Goal: Task Accomplishment & Management: Manage account settings

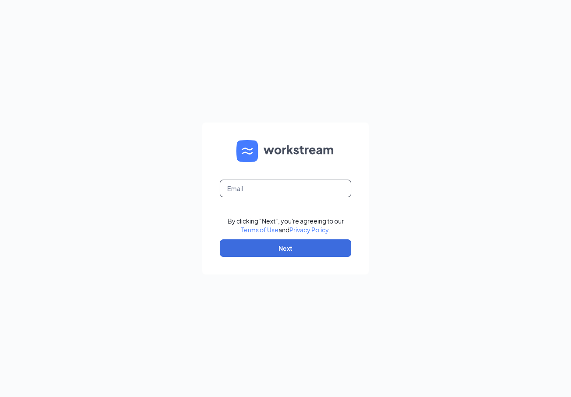
click at [245, 193] on input "text" at bounding box center [286, 188] width 132 height 18
type input "[EMAIL_ADDRESS][DOMAIN_NAME]"
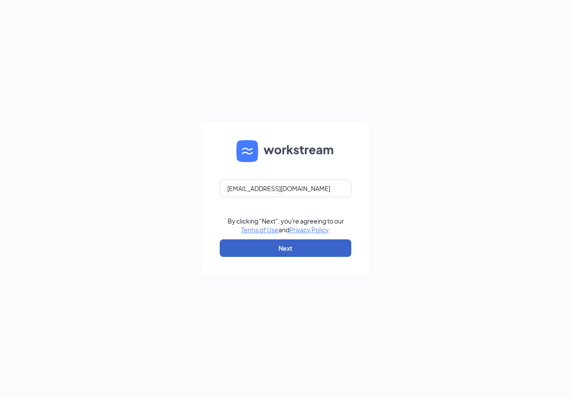
click at [268, 243] on button "Next" at bounding box center [286, 248] width 132 height 18
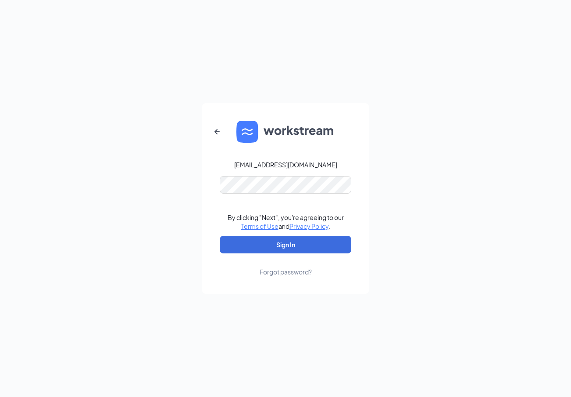
click at [216, 244] on form "wb-johnmicha541335@alibaba-inc.com By clicking "Next", you're agreeing to our T…" at bounding box center [285, 198] width 167 height 190
click at [245, 241] on button "Sign In" at bounding box center [286, 245] width 132 height 18
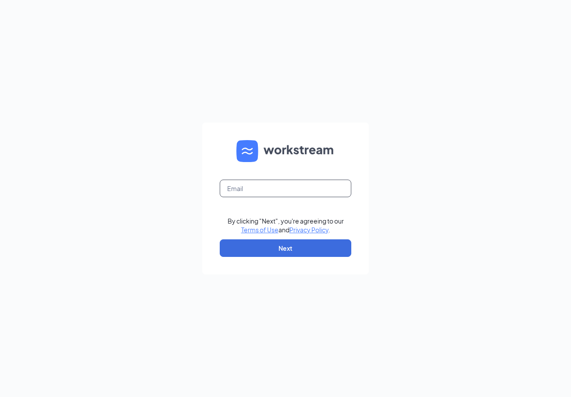
click at [280, 193] on input "text" at bounding box center [286, 188] width 132 height 18
type input "[EMAIL_ADDRESS][DOMAIN_NAME]"
click at [444, 198] on div "wb-johnmicha541335@alibaba-inc.com By clicking "Next", you're agreeing to our T…" at bounding box center [285, 198] width 571 height 397
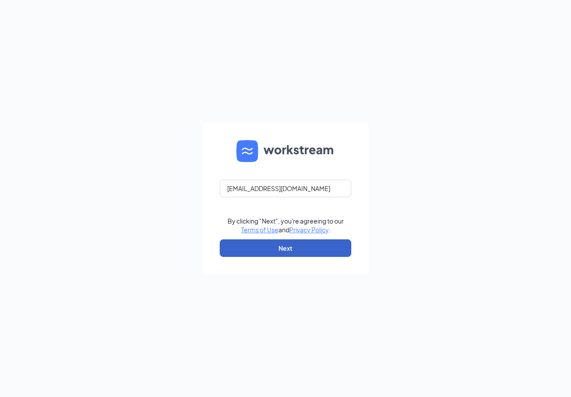
click at [291, 250] on button "Next" at bounding box center [286, 248] width 132 height 18
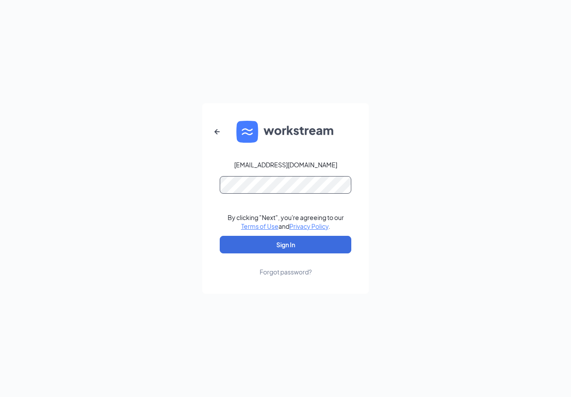
click at [220, 236] on button "Sign In" at bounding box center [286, 245] width 132 height 18
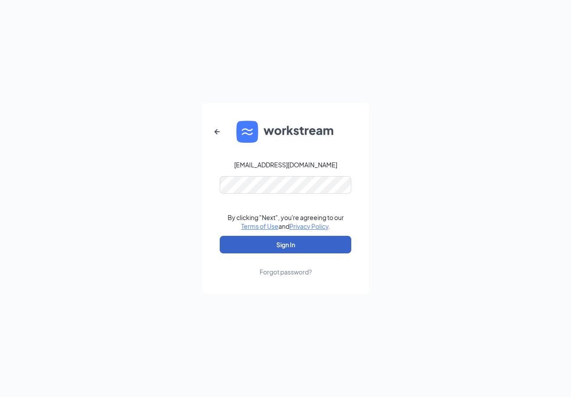
click at [264, 240] on button "Sign In" at bounding box center [286, 245] width 132 height 18
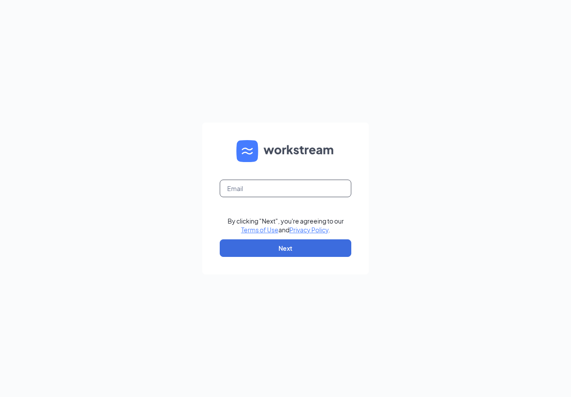
click at [289, 189] on input "text" at bounding box center [286, 188] width 132 height 18
type input "[EMAIL_ADDRESS][DOMAIN_NAME]"
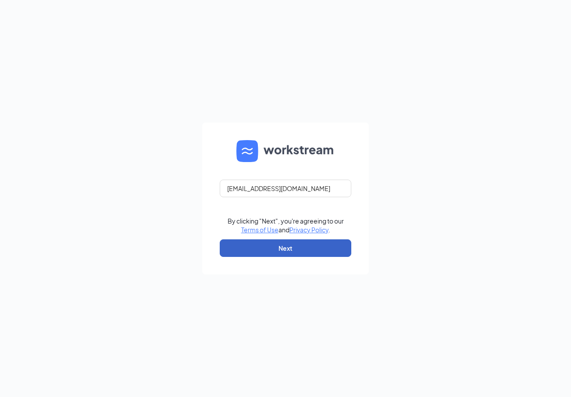
click at [279, 248] on button "Next" at bounding box center [286, 248] width 132 height 18
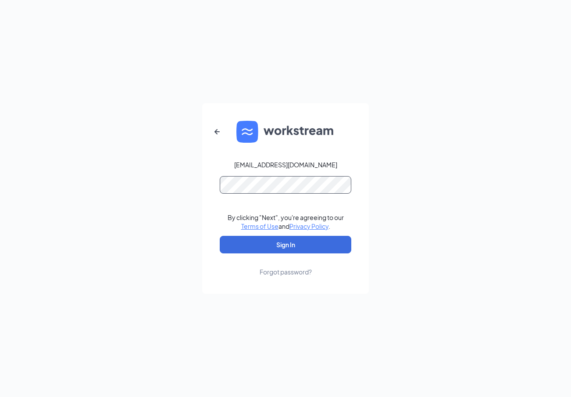
click at [220, 236] on button "Sign In" at bounding box center [286, 245] width 132 height 18
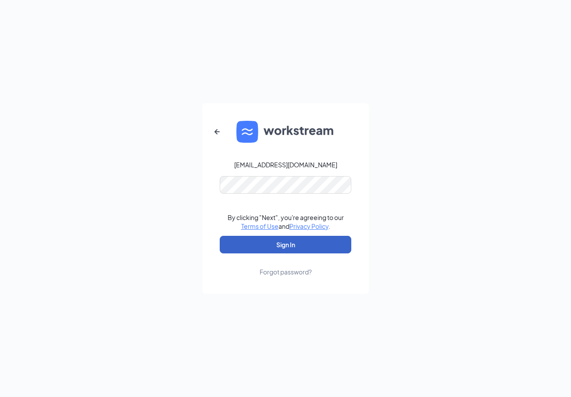
click at [282, 247] on button "Sign In" at bounding box center [286, 245] width 132 height 18
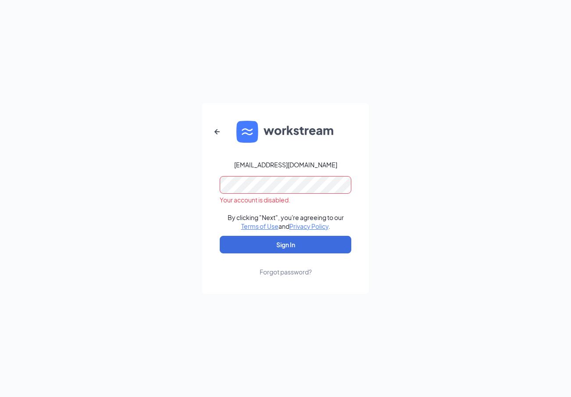
click at [212, 77] on div "wb-johnmicha541335@alibaba-inc.com Your account is disabled. By clicking "Next"…" at bounding box center [285, 198] width 571 height 397
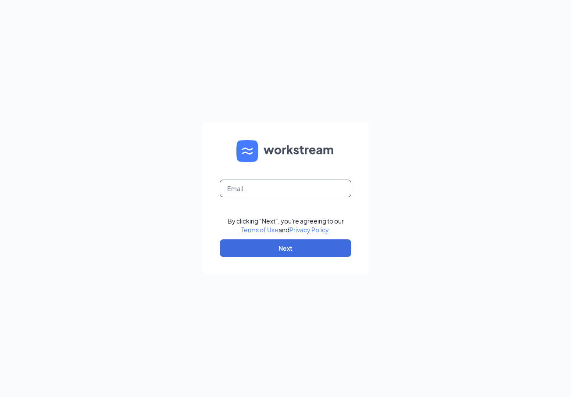
click at [322, 187] on input "text" at bounding box center [286, 188] width 132 height 18
type input "[EMAIL_ADDRESS][DOMAIN_NAME]"
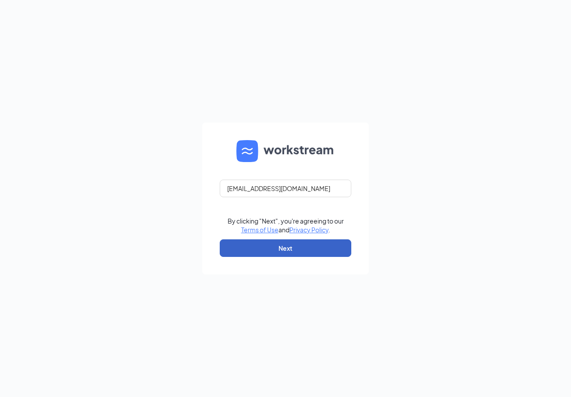
click at [288, 256] on button "Next" at bounding box center [286, 248] width 132 height 18
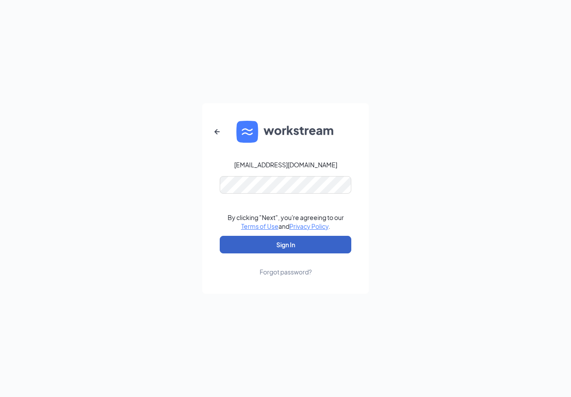
click at [322, 242] on button "Sign In" at bounding box center [286, 245] width 132 height 18
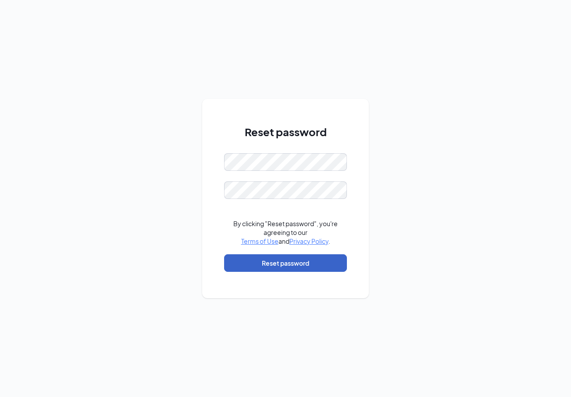
click at [227, 261] on button "Reset password" at bounding box center [285, 263] width 123 height 18
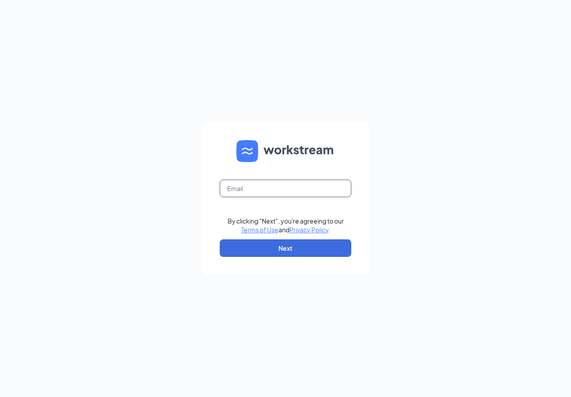
click at [294, 182] on input "text" at bounding box center [286, 188] width 132 height 18
type input "[EMAIL_ADDRESS][DOMAIN_NAME]"
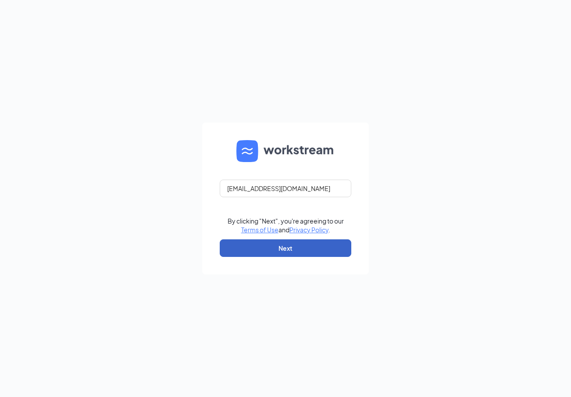
click at [287, 249] on button "Next" at bounding box center [286, 248] width 132 height 18
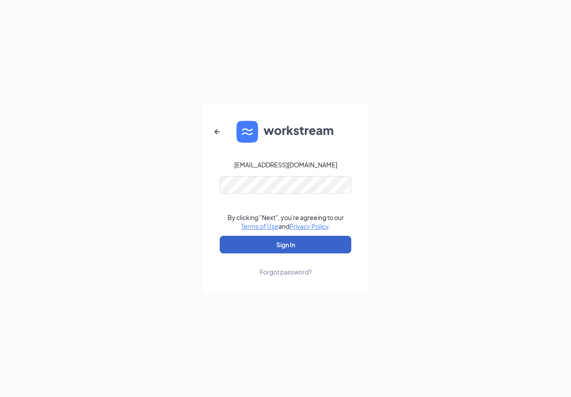
click at [280, 242] on button "Sign In" at bounding box center [286, 245] width 132 height 18
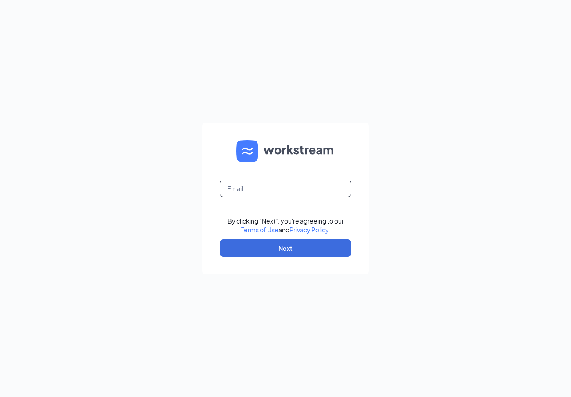
click at [304, 191] on input "text" at bounding box center [286, 188] width 132 height 18
click at [331, 188] on input "wb-johnmicha541335@alibaba-inc.com" at bounding box center [286, 188] width 132 height 18
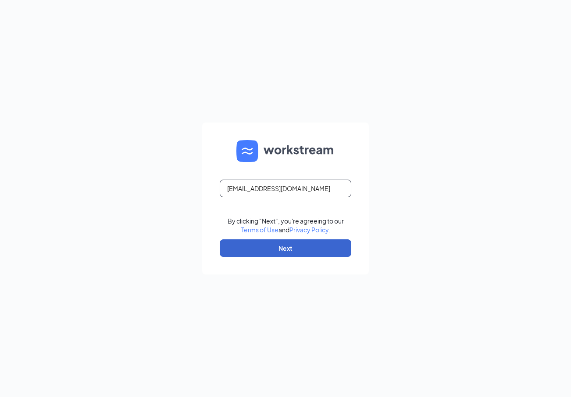
type input "wb-johnmicha541335@lazada.com"
click at [288, 249] on button "Next" at bounding box center [286, 248] width 132 height 18
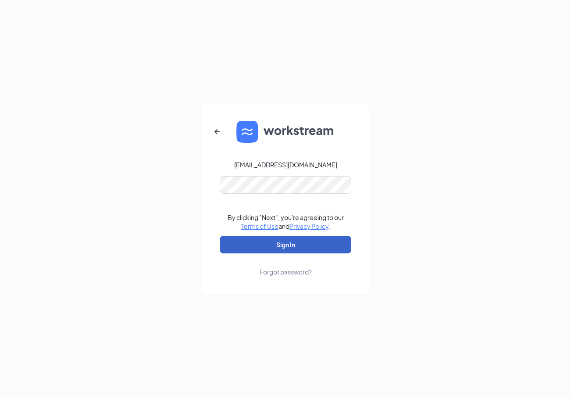
click at [281, 240] on button "Sign In" at bounding box center [286, 245] width 132 height 18
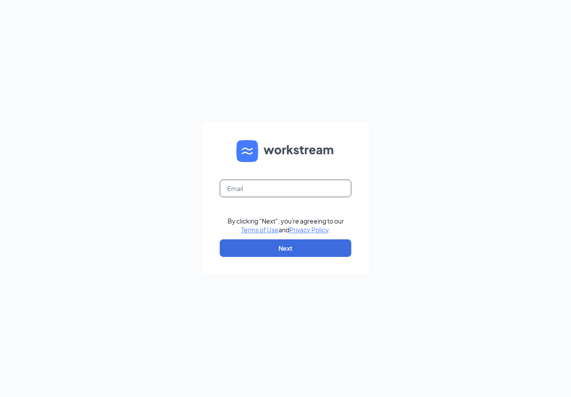
click at [309, 192] on input "text" at bounding box center [286, 188] width 132 height 18
click at [296, 191] on input "text" at bounding box center [286, 188] width 132 height 18
click at [296, 188] on input "text" at bounding box center [286, 188] width 132 height 18
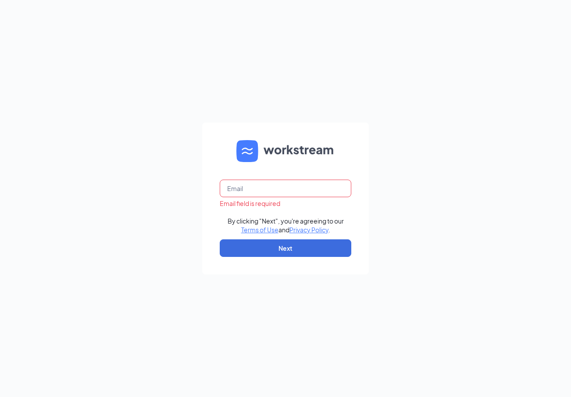
click at [296, 188] on input "text" at bounding box center [286, 188] width 132 height 18
paste input "b-johnmicha541335@lazada.com"
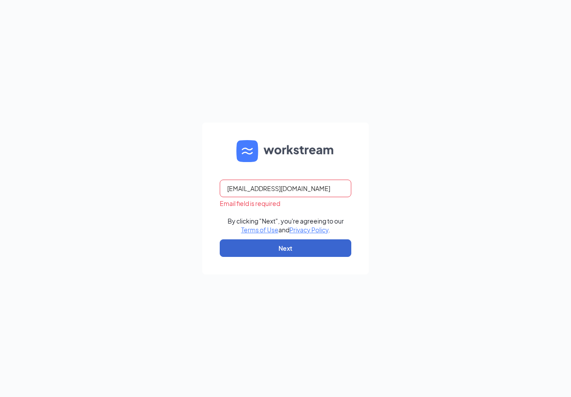
type input "b-johnmicha541335@lazada.com"
click at [280, 251] on button "Next" at bounding box center [286, 248] width 132 height 18
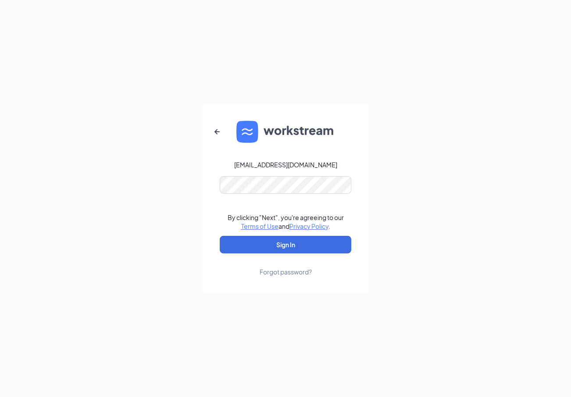
click at [278, 272] on div "Forgot password?" at bounding box center [286, 271] width 52 height 9
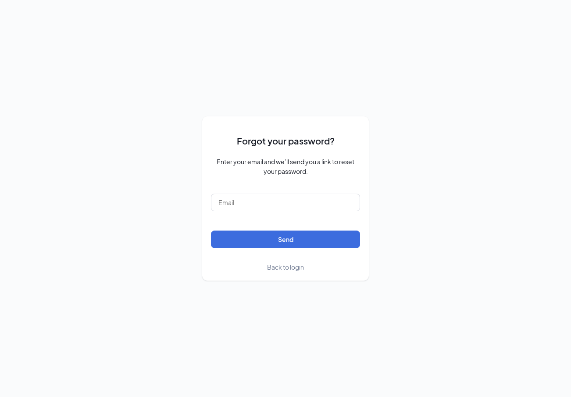
click at [274, 212] on form "Forgot your password? Enter your email and we’ll send you a link to reset your …" at bounding box center [285, 198] width 149 height 146
click at [279, 201] on input "text" at bounding box center [285, 202] width 149 height 18
paste input "b-johnmicha541335@lazada.com"
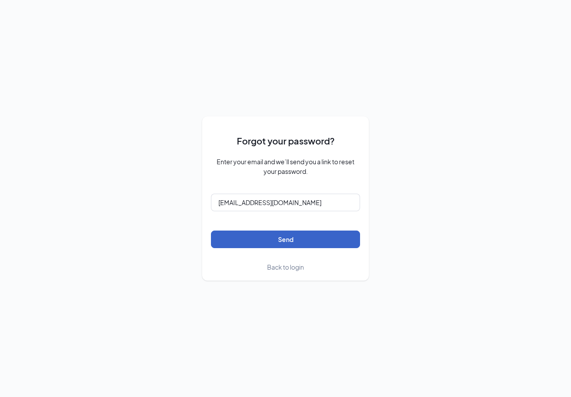
click at [276, 242] on button "Send" at bounding box center [285, 239] width 149 height 18
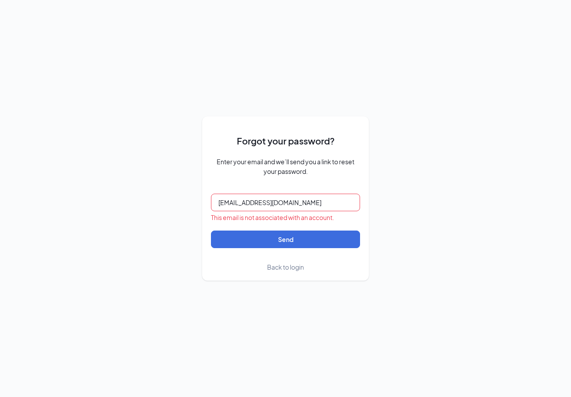
click at [234, 197] on input "b-johnmicha541335@lazada.com" at bounding box center [285, 202] width 149 height 18
click at [217, 202] on input "b-johnmicha541335@lazada.com" at bounding box center [285, 202] width 149 height 18
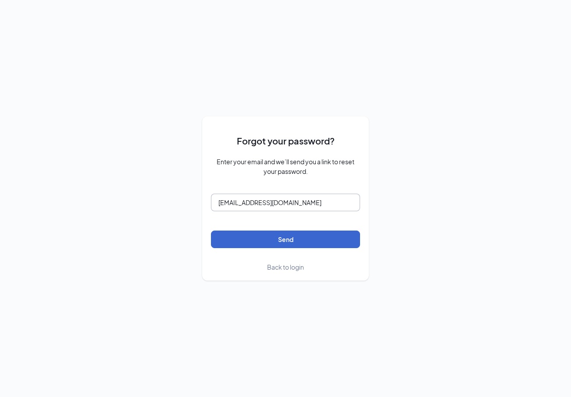
type input "wb-johnmicha541335@lazada.com"
click at [247, 234] on button "Send" at bounding box center [285, 239] width 149 height 18
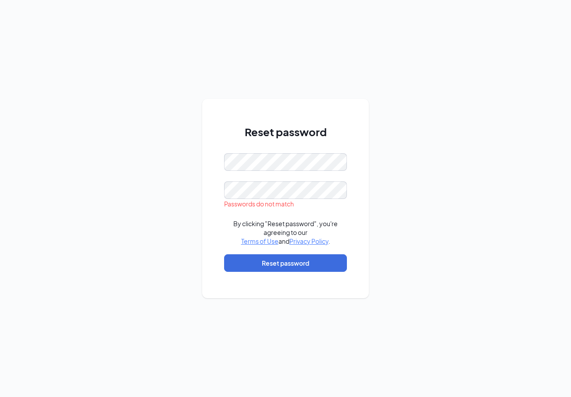
click at [234, 248] on form "Passwords do not match By clicking "Reset password", you're agreeing to our Ter…" at bounding box center [285, 216] width 123 height 127
click at [175, 197] on div "Reset password By clicking "Reset password", you're agreeing to our Terms of Us…" at bounding box center [285, 198] width 571 height 397
click at [256, 261] on button "Reset password" at bounding box center [285, 263] width 123 height 18
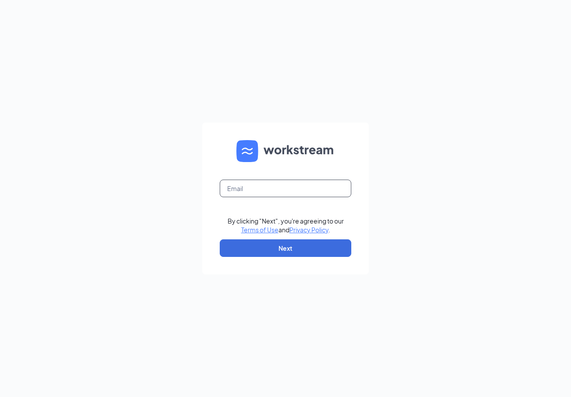
drag, startPoint x: 273, startPoint y: 177, endPoint x: 256, endPoint y: 198, distance: 26.8
click at [256, 198] on form "By clicking "Next", you're agreeing to our Terms of Use and Privacy Policy . Ne…" at bounding box center [285, 198] width 167 height 152
click at [256, 198] on form "Email field is required By clicking "Next", you're agreeing to our Terms of Use…" at bounding box center [285, 198] width 167 height 152
click at [261, 187] on input "text" at bounding box center [286, 188] width 132 height 18
paste input "w"
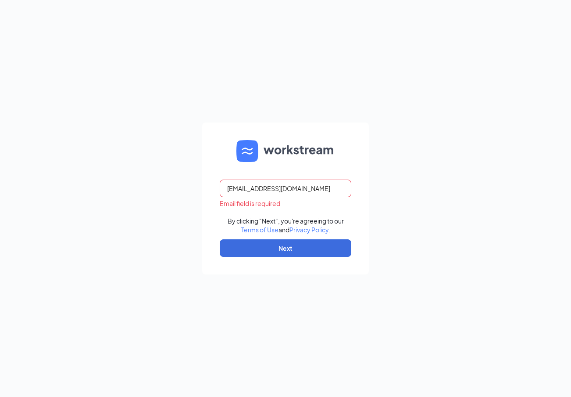
click at [326, 190] on input "wb-johnmicha541335@alibaba-inc.com" at bounding box center [286, 188] width 132 height 18
click at [326, 190] on input "wb-johnmicha541335@alic.com" at bounding box center [286, 188] width 132 height 18
type input "wb-johnmicha541335@lazada.com"
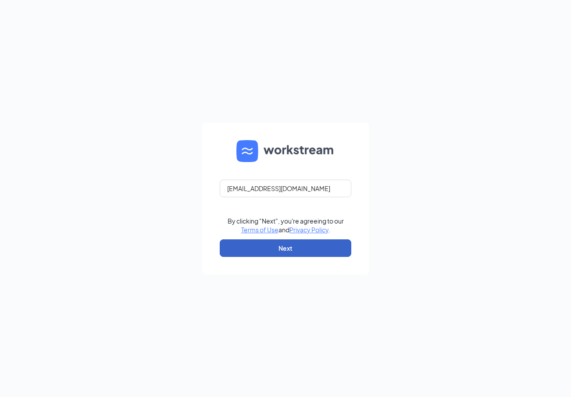
click at [314, 245] on button "Next" at bounding box center [286, 248] width 132 height 18
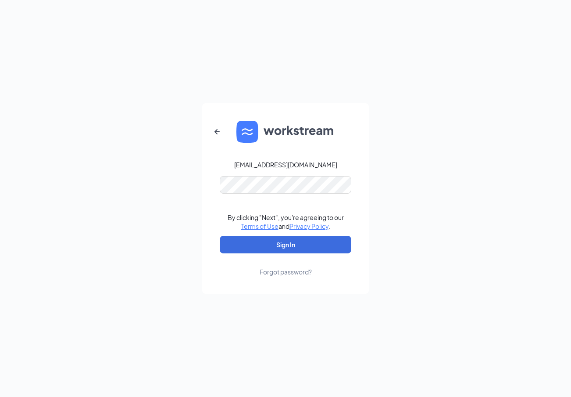
click at [311, 175] on form "wb-johnmicha541335@lazada.com By clicking "Next", you're agreeing to our Terms …" at bounding box center [285, 198] width 167 height 190
click at [294, 184] on form "wb-johnmicha541335@lazada.com By clicking "Next", you're agreeing to our Terms …" at bounding box center [285, 198] width 167 height 190
click at [227, 234] on form "wb-johnmicha541335@lazada.com By clicking "Next", you're agreeing to our Terms …" at bounding box center [285, 198] width 167 height 190
click at [249, 239] on button "Sign In" at bounding box center [286, 245] width 132 height 18
